Goal: Transaction & Acquisition: Book appointment/travel/reservation

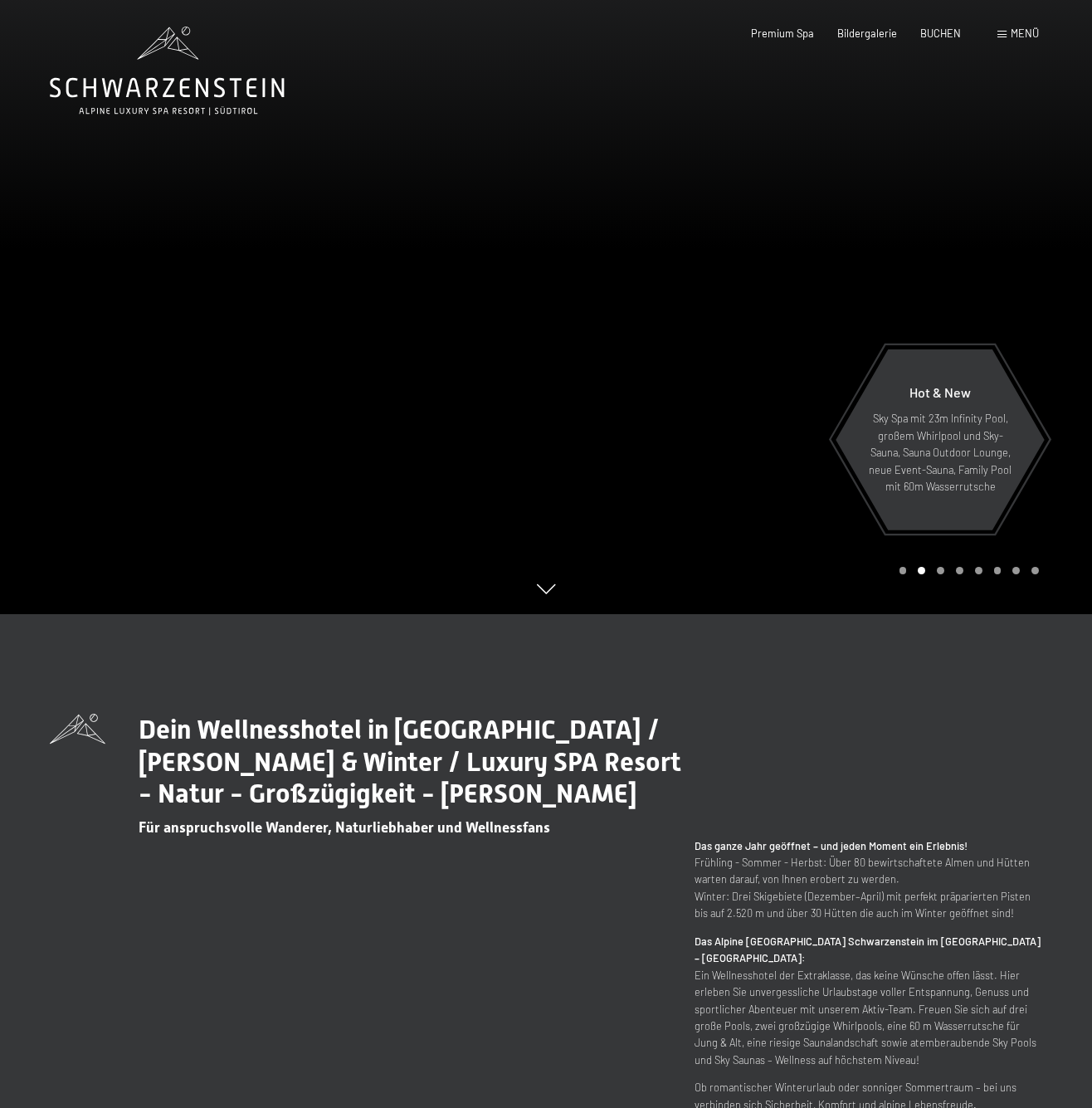
click at [935, 27] on div "Buchen Anfragen Premium Spa Bildergalerie BUCHEN Menü DE IT EN Gutschein Bilder…" at bounding box center [871, 34] width 335 height 15
click at [937, 29] on span "BUCHEN" at bounding box center [940, 30] width 41 height 13
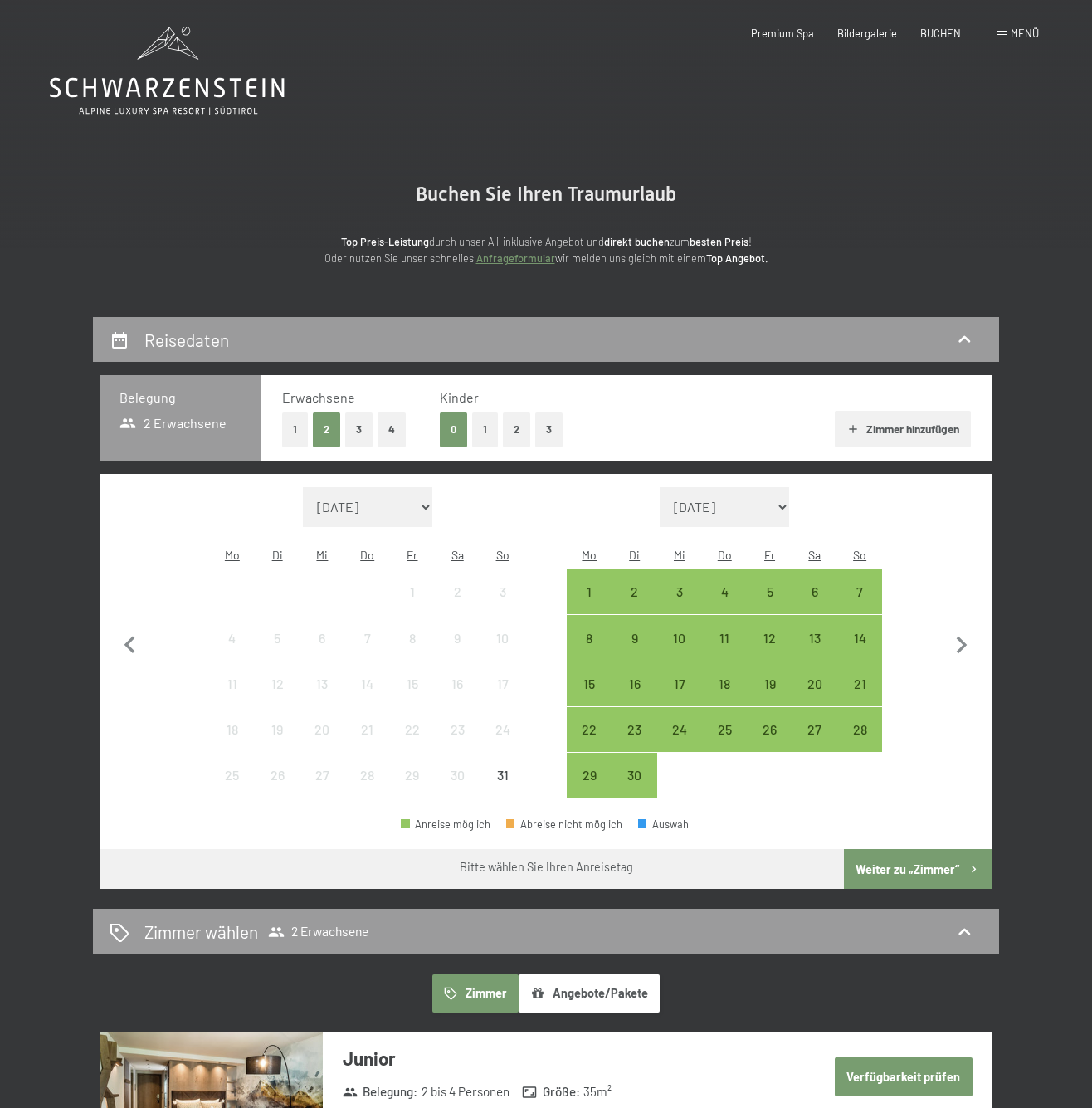
select select "2025-11-01"
select select "2025-12-01"
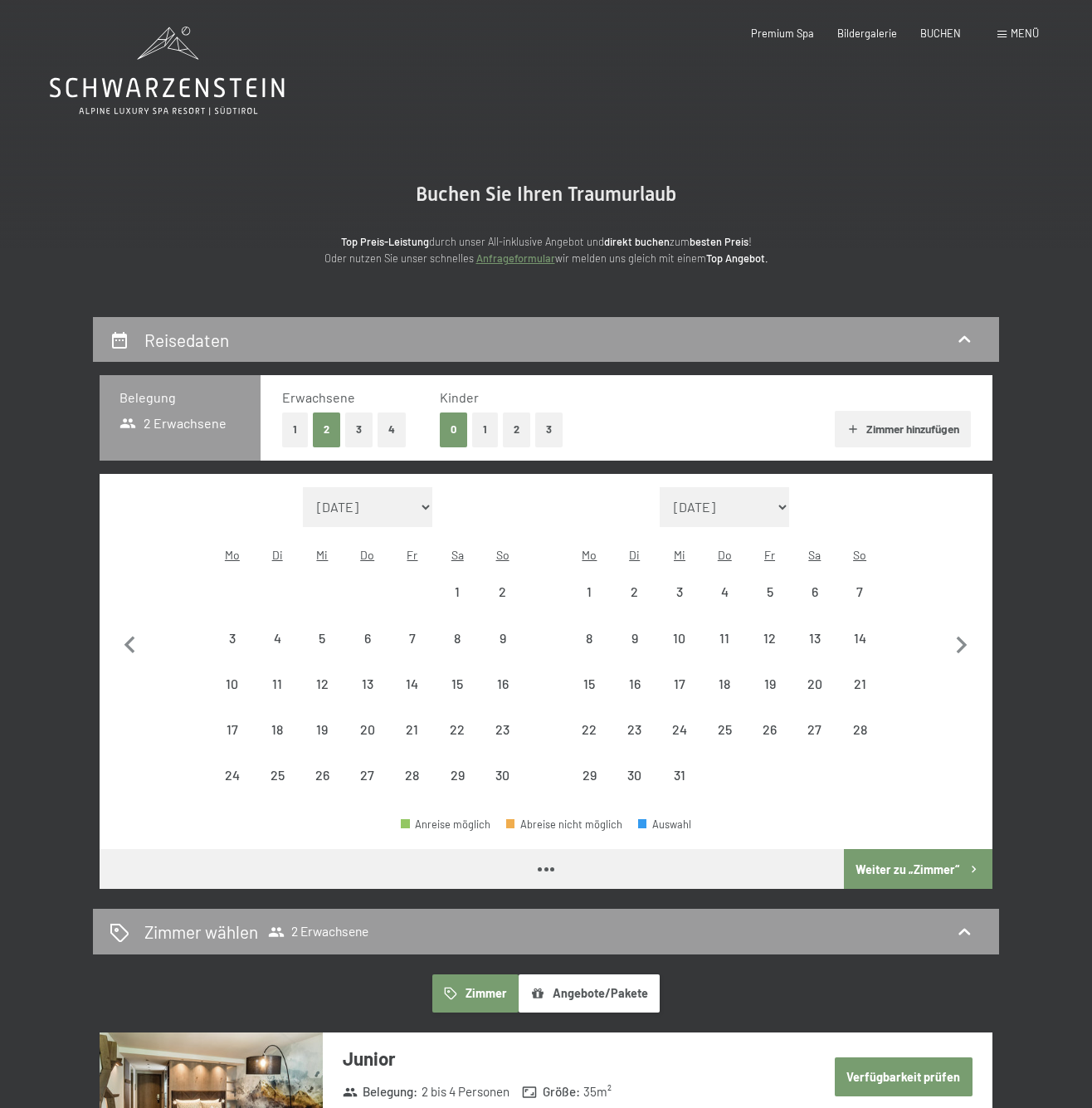
select select "2025-11-01"
select select "2025-12-01"
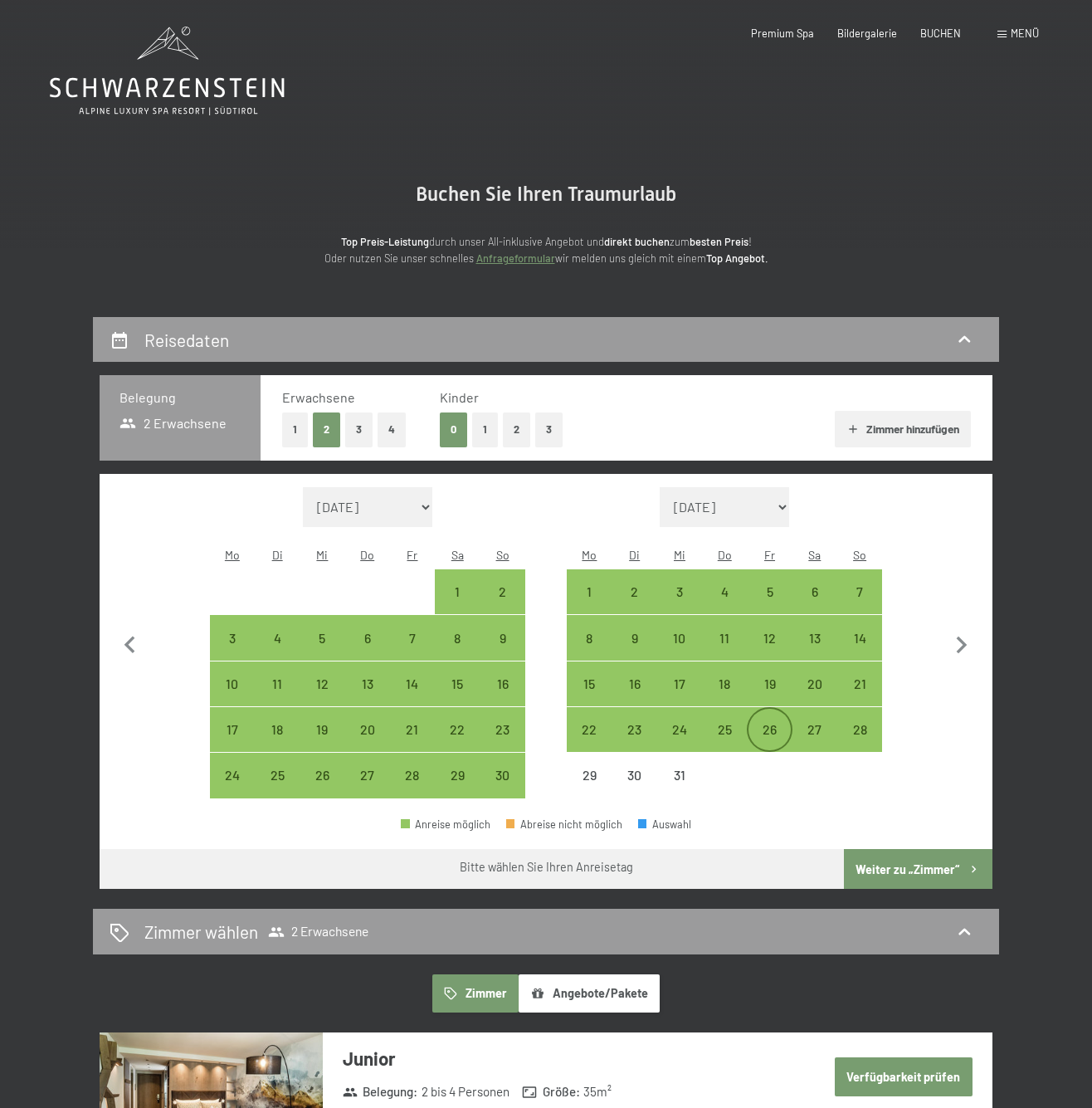
click at [757, 723] on div "26" at bounding box center [770, 744] width 42 height 42
select select "2025-11-01"
select select "2025-12-01"
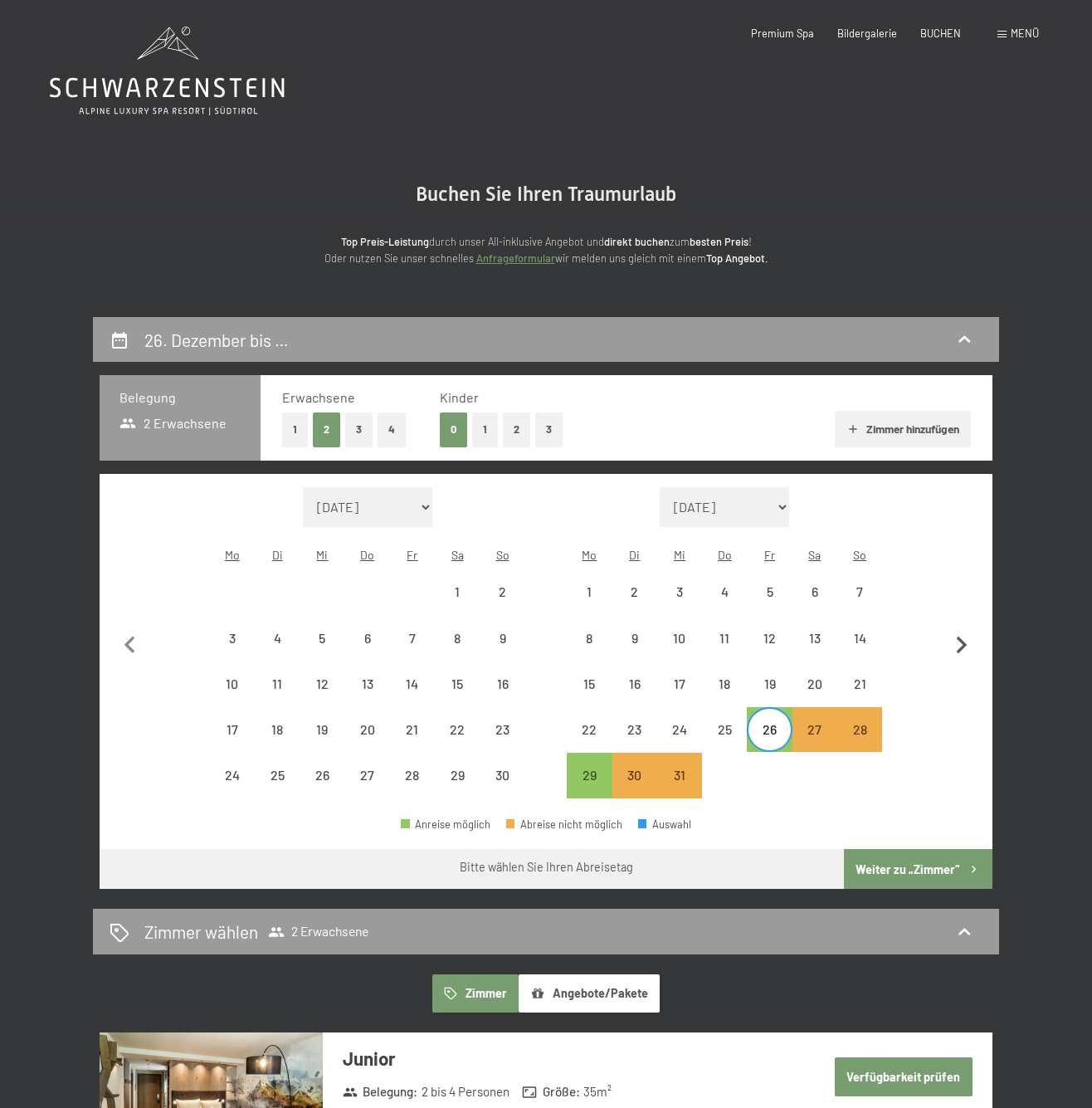
click at [959, 639] on icon "button" at bounding box center [962, 645] width 10 height 17
select select "2025-12-01"
select select "2026-01-01"
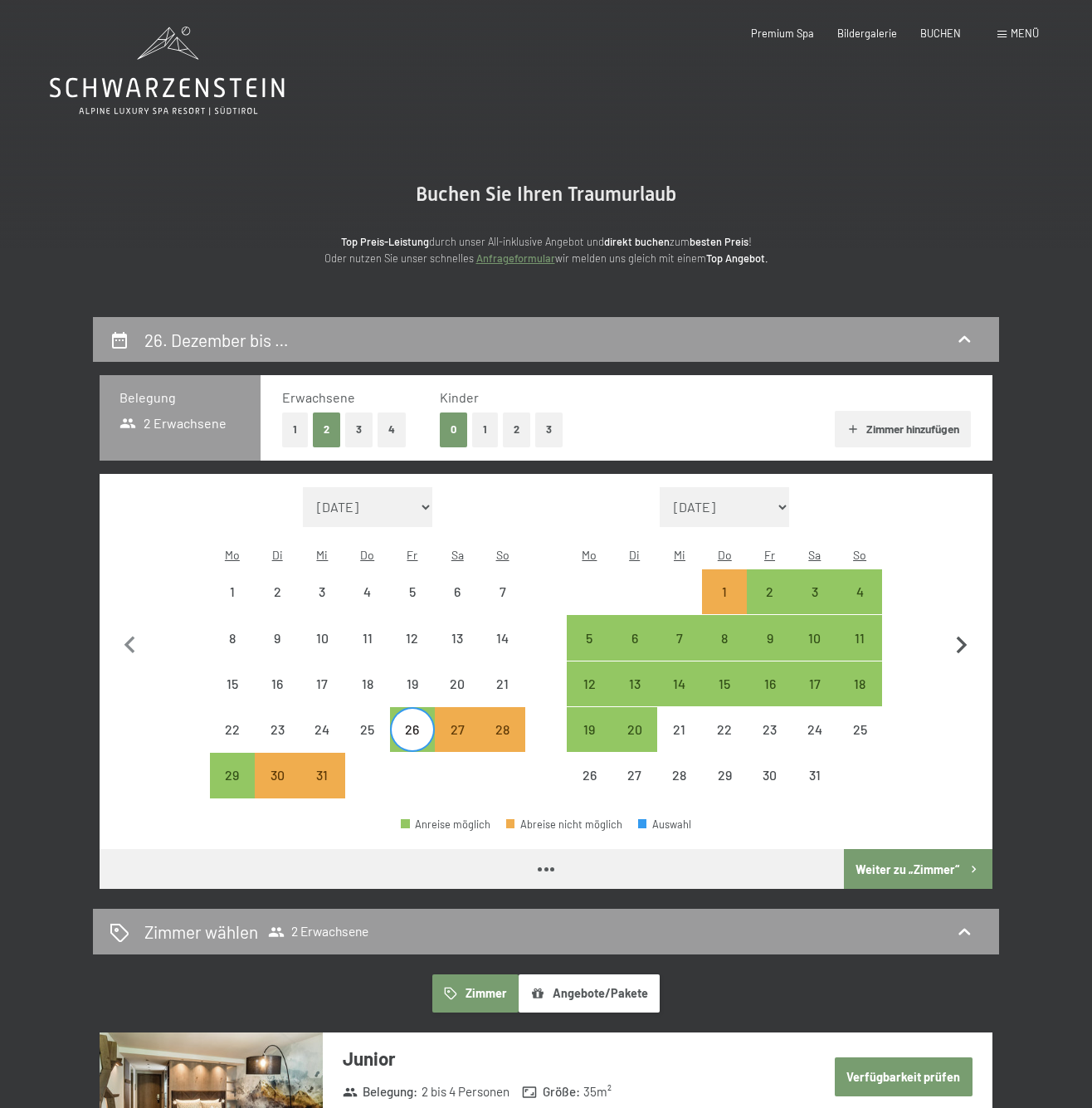
select select "2025-12-01"
select select "2026-01-01"
click at [763, 585] on div "2" at bounding box center [770, 606] width 42 height 42
select select "2025-12-01"
select select "2026-01-01"
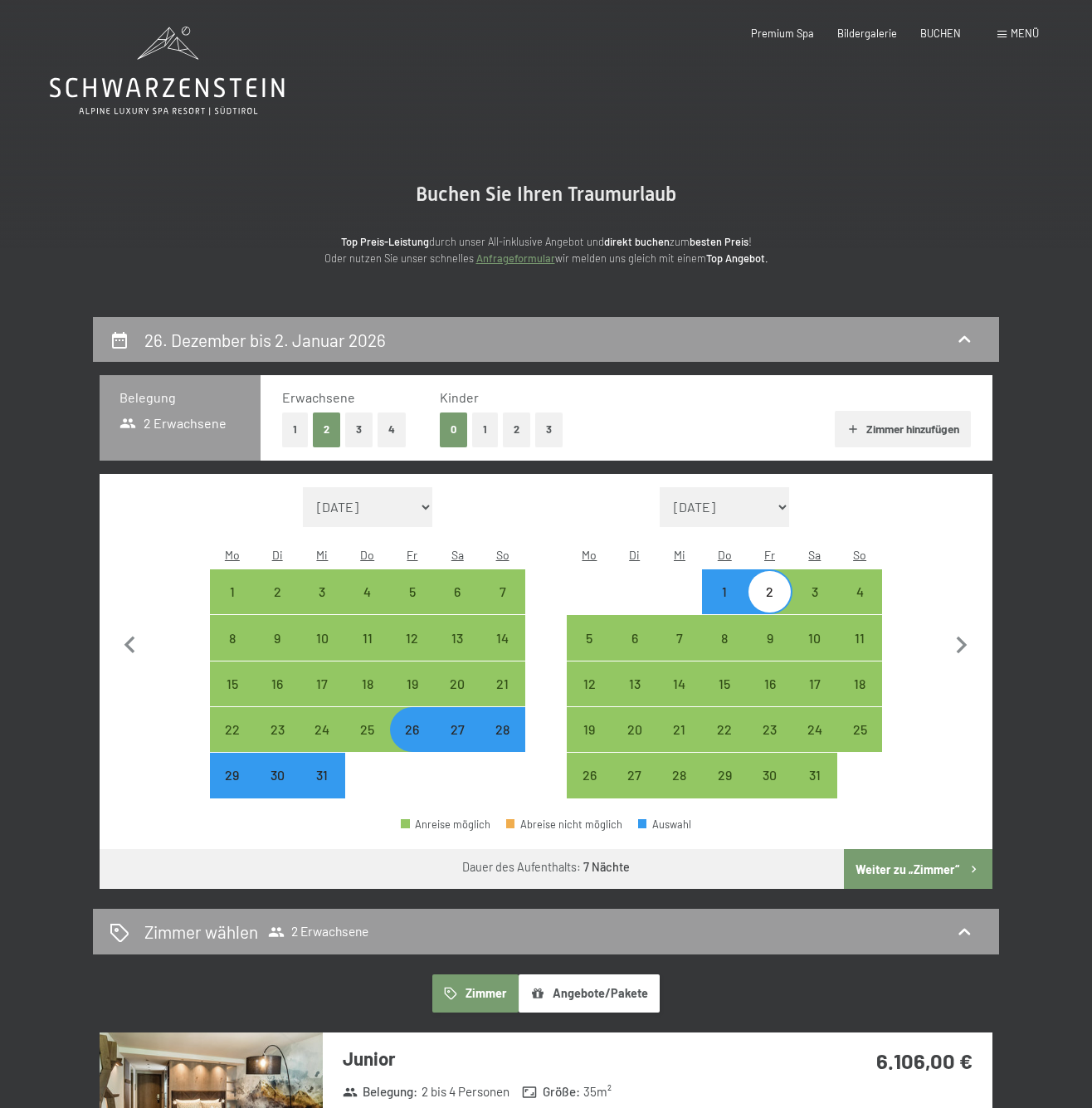
click at [916, 849] on button "Weiter zu „Zimmer“" at bounding box center [918, 869] width 148 height 40
select select "2025-12-01"
select select "2026-01-01"
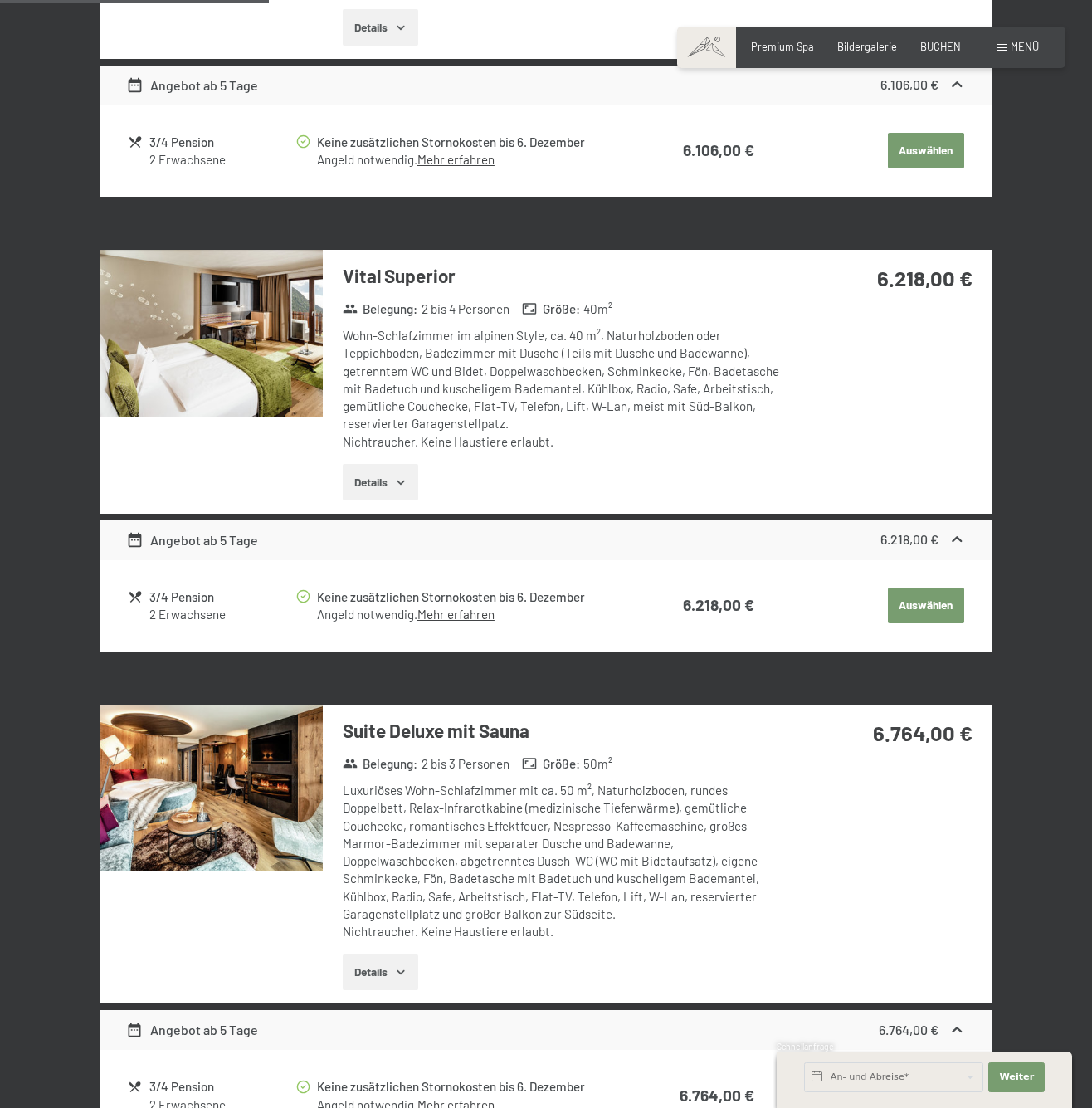
scroll to position [1719, 0]
